Goal: Find specific page/section: Find specific page/section

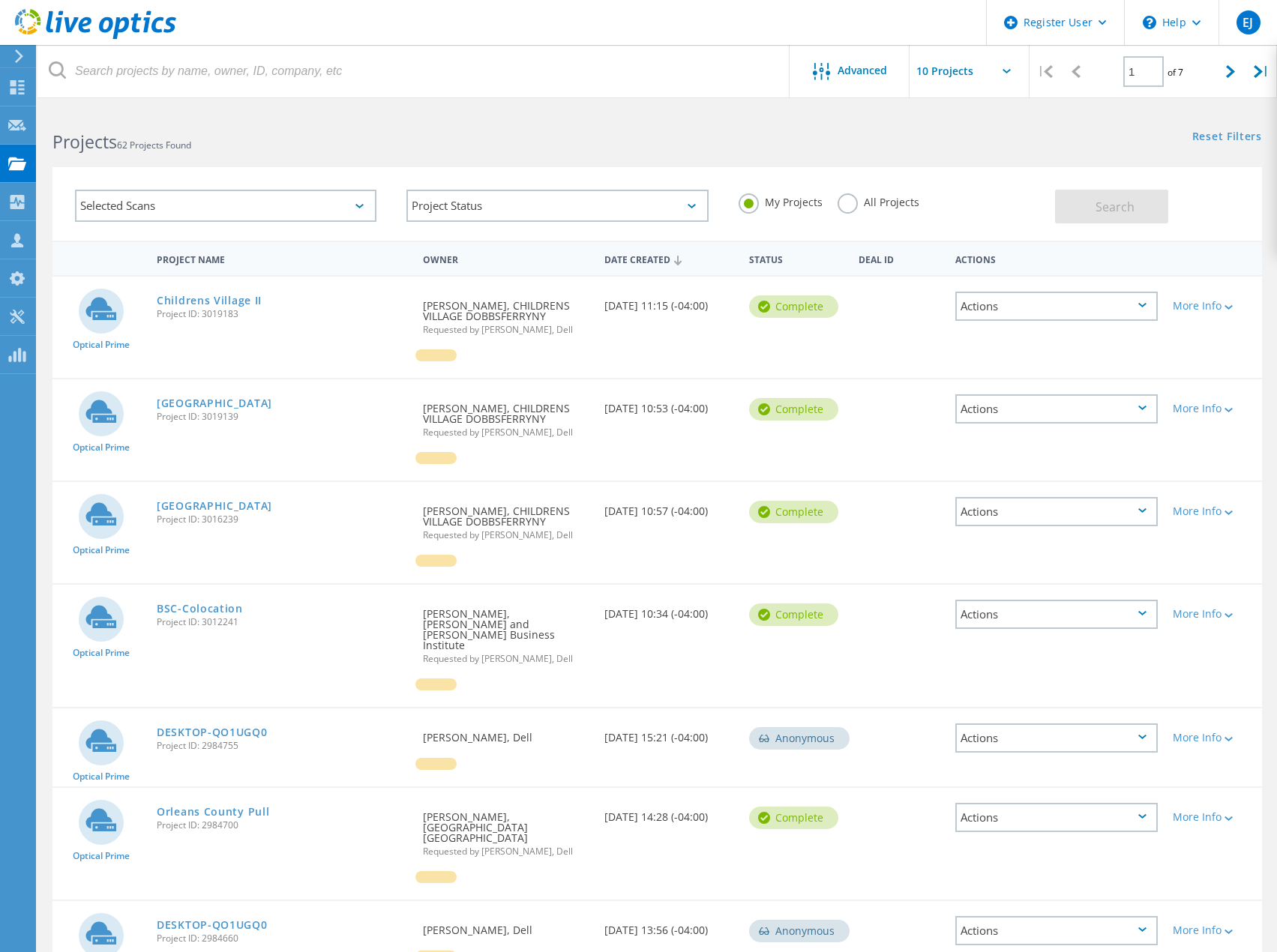
click at [838, 204] on label "All Projects" at bounding box center [879, 201] width 82 height 14
click at [0, 0] on input "All Projects" at bounding box center [0, 0] width 0 height 0
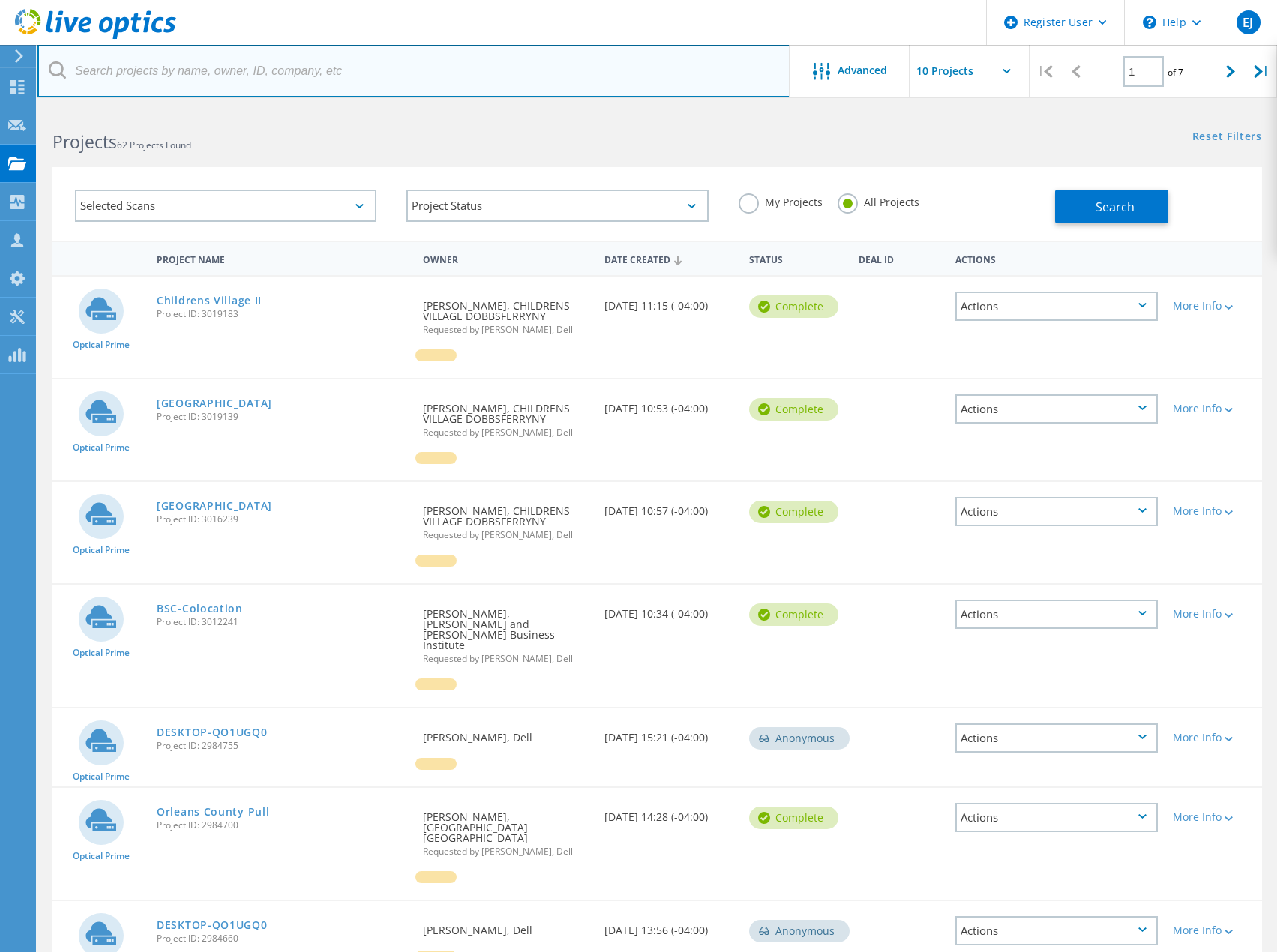
click at [446, 76] on input "text" at bounding box center [414, 71] width 753 height 52
paste input "@[DOMAIN_NAME]"
type input "@[DOMAIN_NAME]"
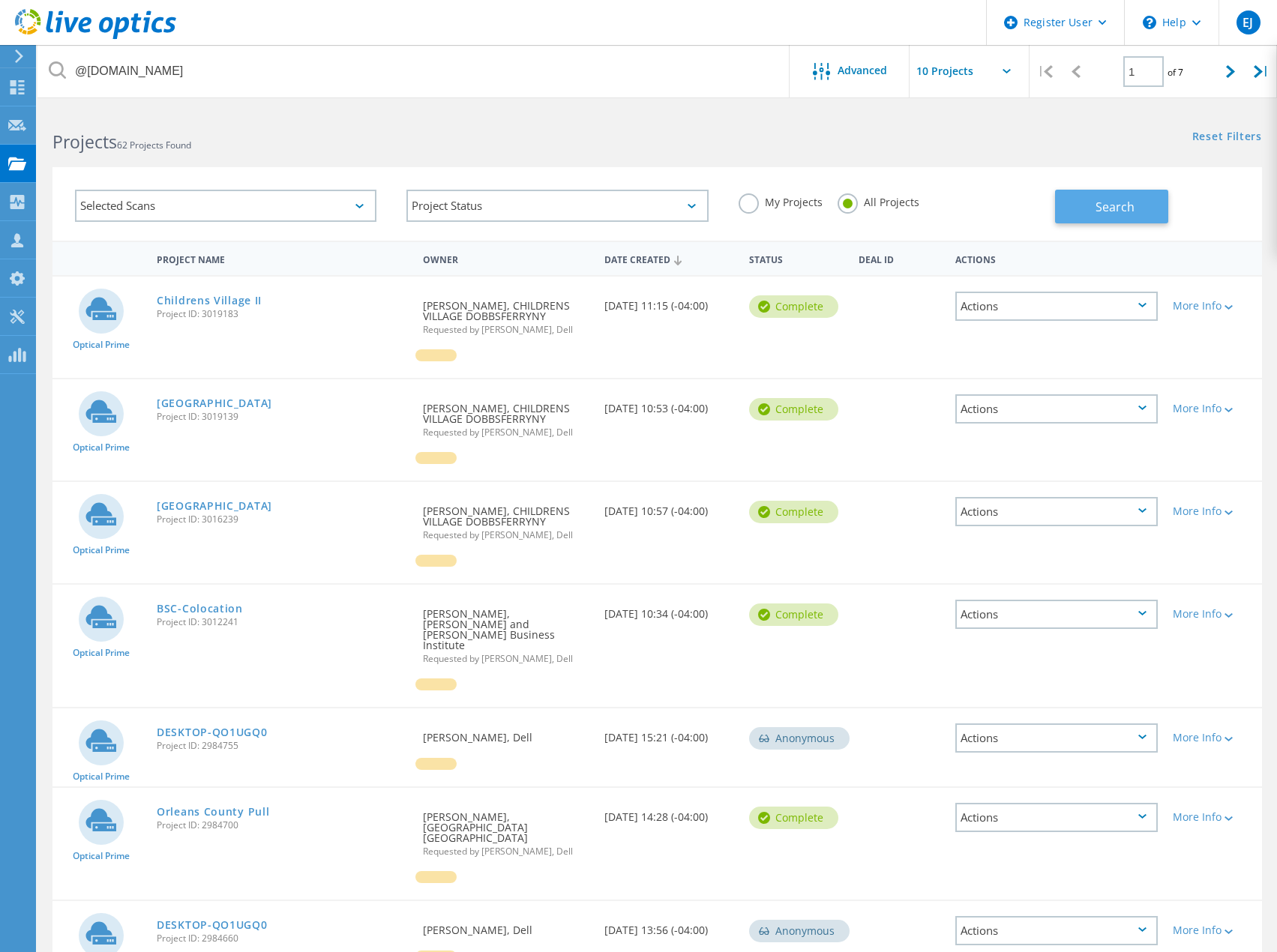
click at [1073, 197] on button "Search" at bounding box center [1111, 207] width 113 height 34
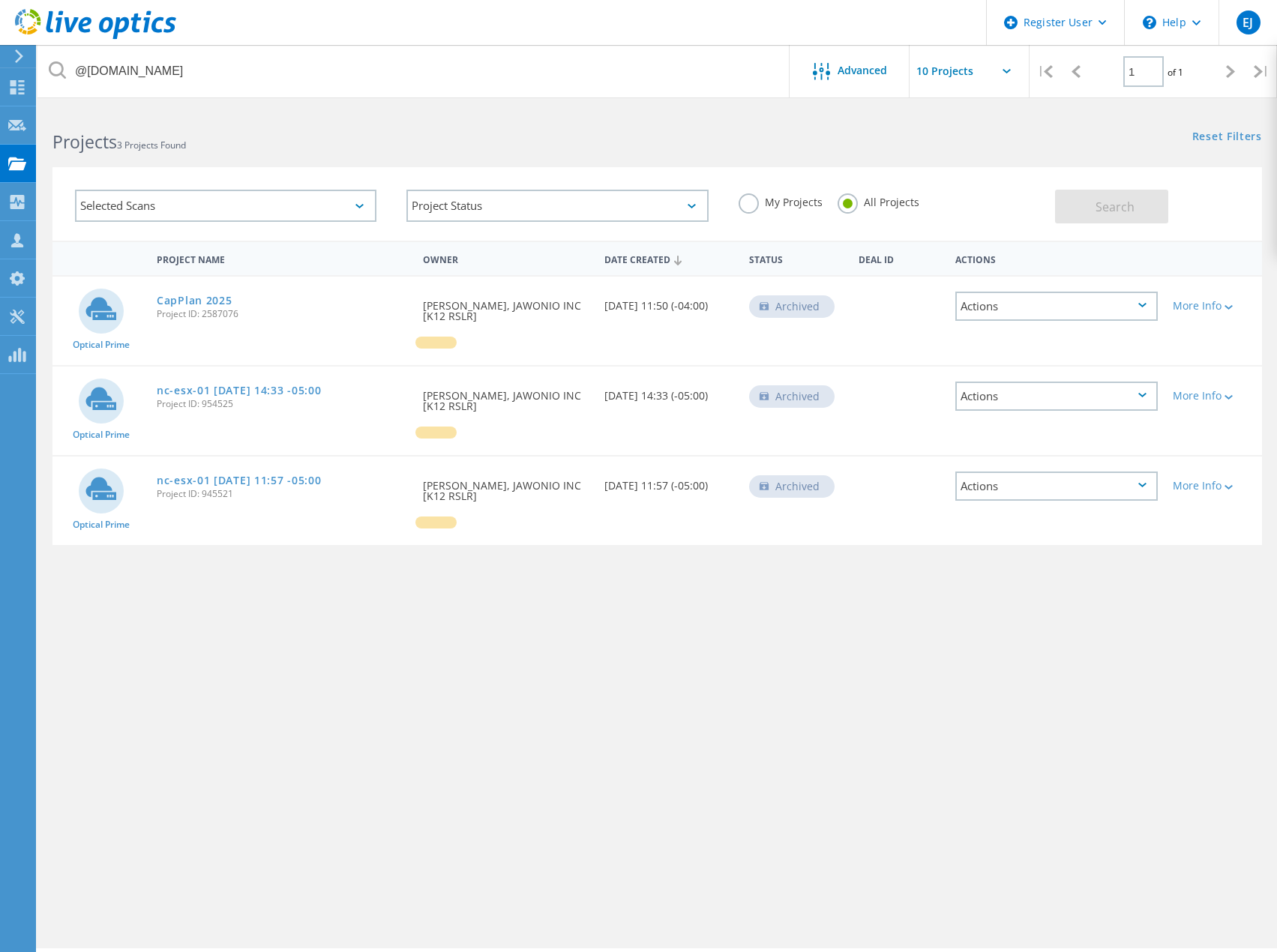
click at [881, 720] on div "@jawonio.org Advanced | 1 of 1 | Email Address Project Name Company Date Create…" at bounding box center [657, 528] width 1239 height 839
